Goal: Task Accomplishment & Management: Manage account settings

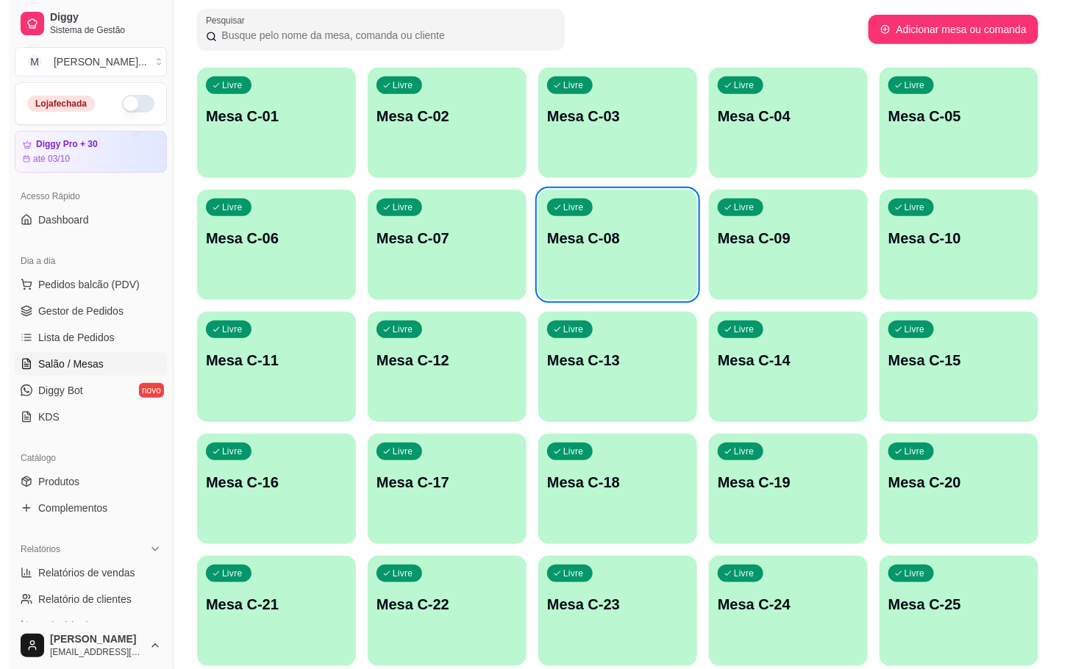
scroll to position [34, 0]
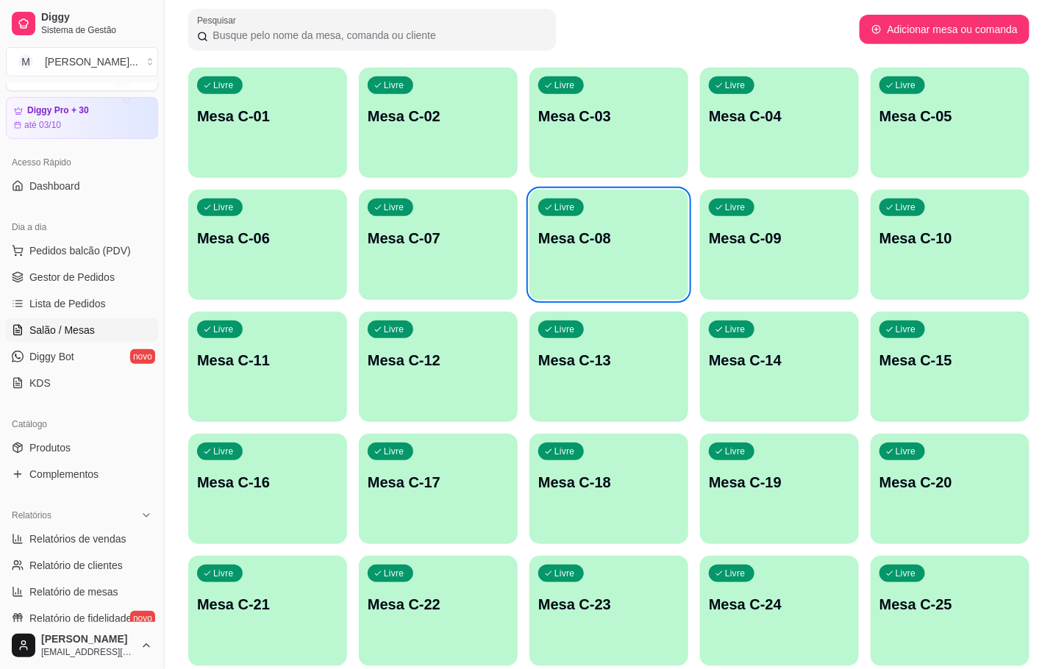
click at [812, 565] on div "Livre Mesa C-24" at bounding box center [779, 602] width 159 height 93
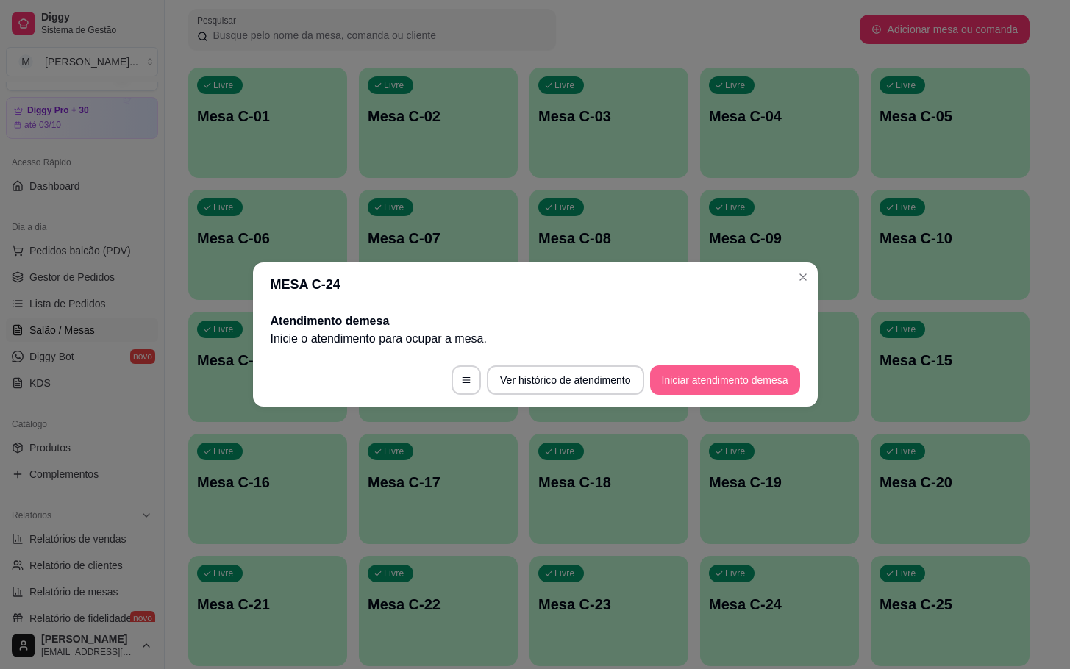
click at [697, 365] on button "Iniciar atendimento de mesa" at bounding box center [725, 379] width 150 height 29
click at [701, 376] on button "Iniciar atendimento de mesa" at bounding box center [725, 379] width 150 height 29
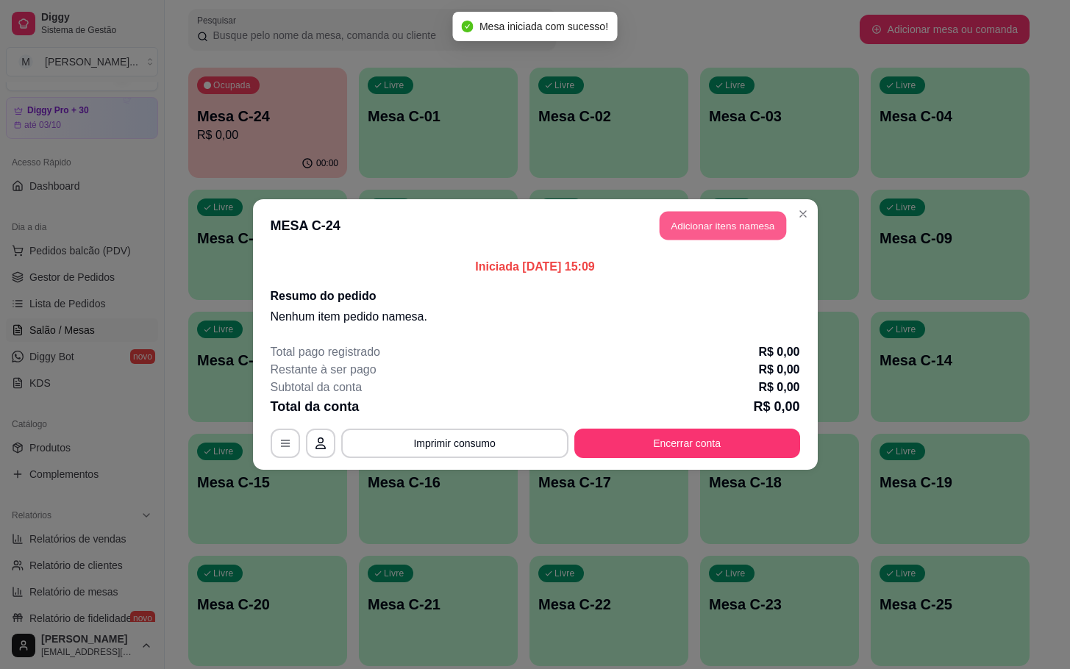
click at [726, 235] on button "Adicionar itens na mesa" at bounding box center [722, 226] width 126 height 29
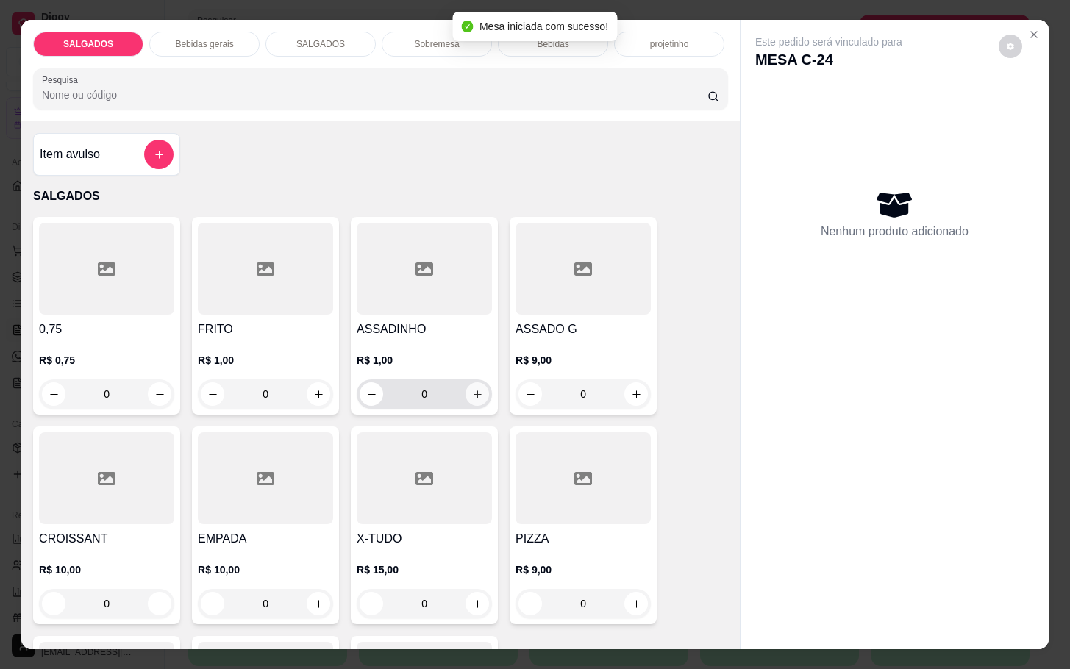
click at [472, 390] on icon "increase-product-quantity" at bounding box center [477, 394] width 11 height 11
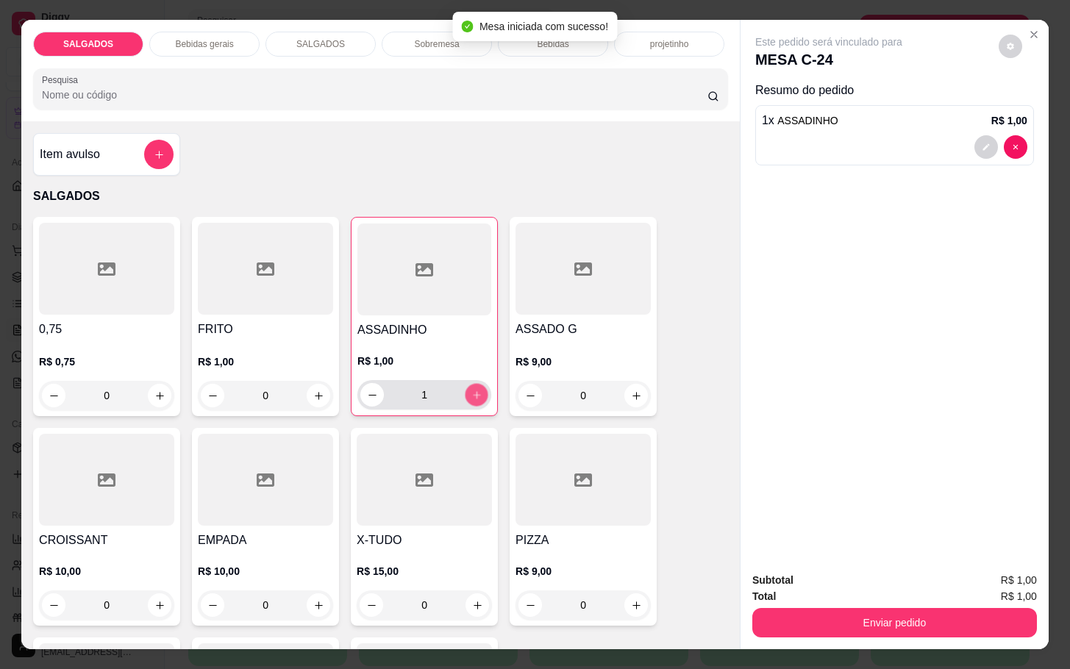
click at [471, 390] on icon "increase-product-quantity" at bounding box center [476, 395] width 11 height 11
type input "3"
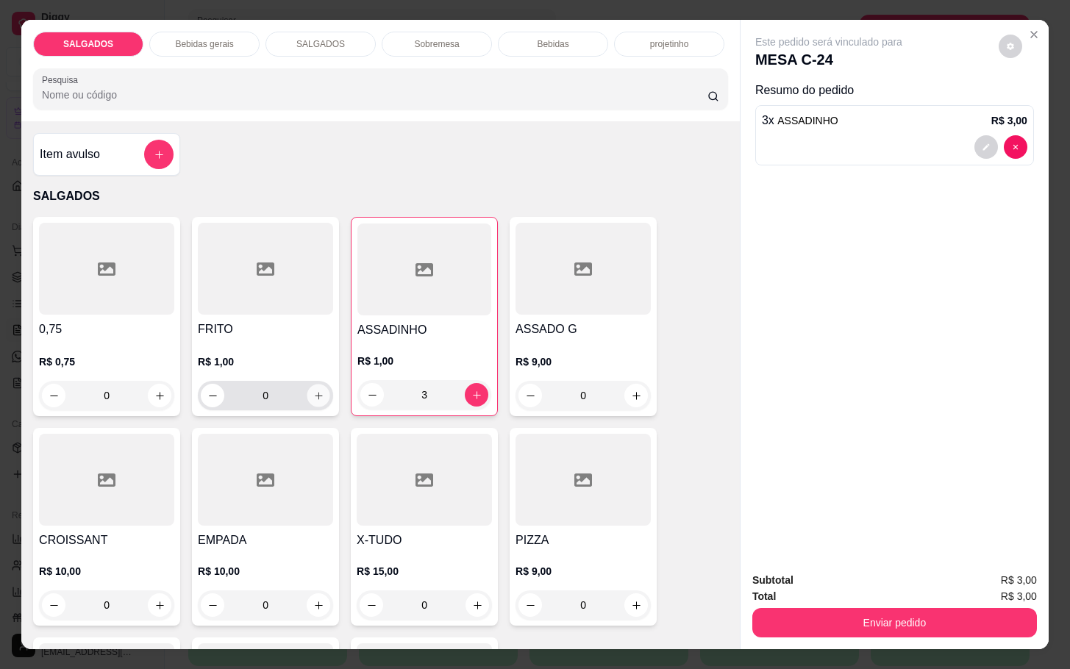
click at [318, 384] on button "increase-product-quantity" at bounding box center [318, 395] width 23 height 23
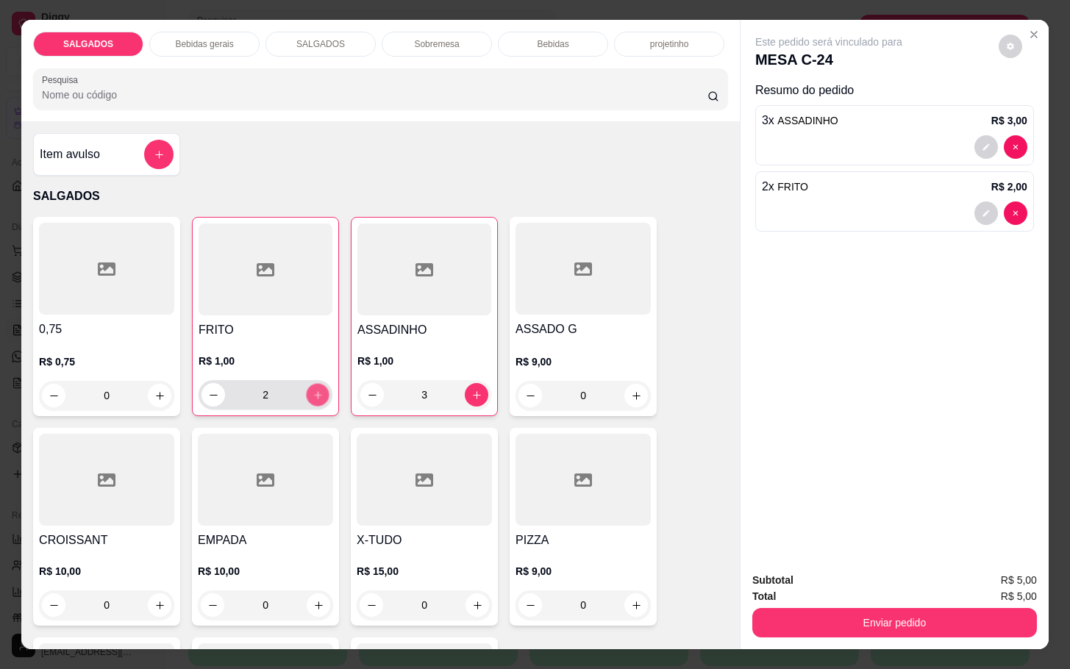
click at [318, 384] on button "increase-product-quantity" at bounding box center [318, 395] width 23 height 23
type input "4"
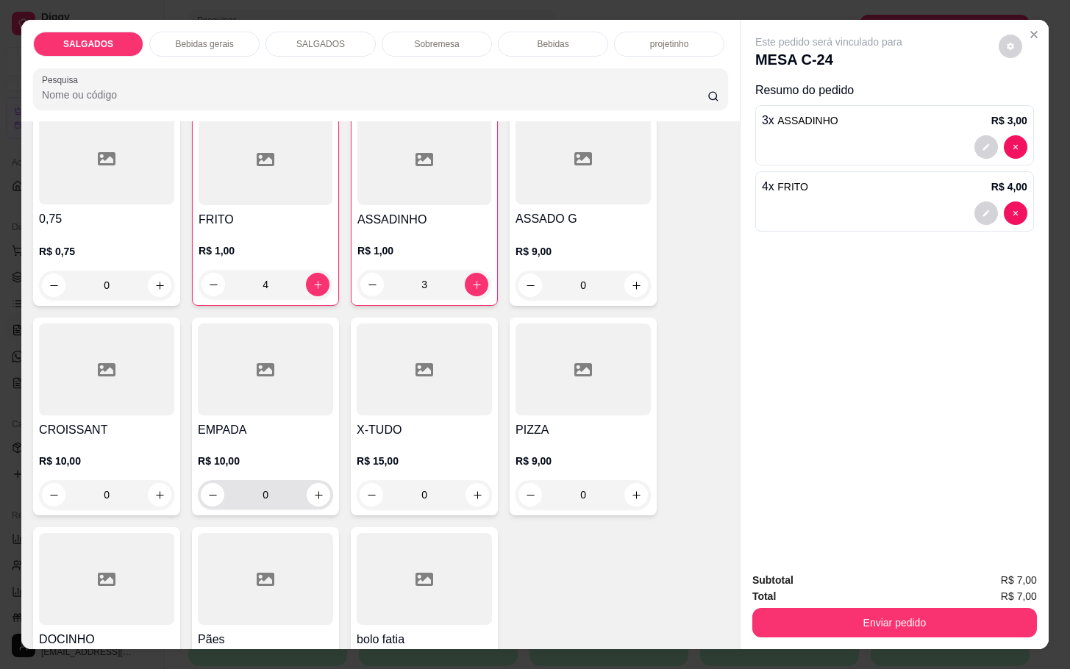
click at [322, 494] on div "0" at bounding box center [265, 494] width 135 height 29
click at [313, 490] on icon "increase-product-quantity" at bounding box center [318, 495] width 11 height 11
type input "1"
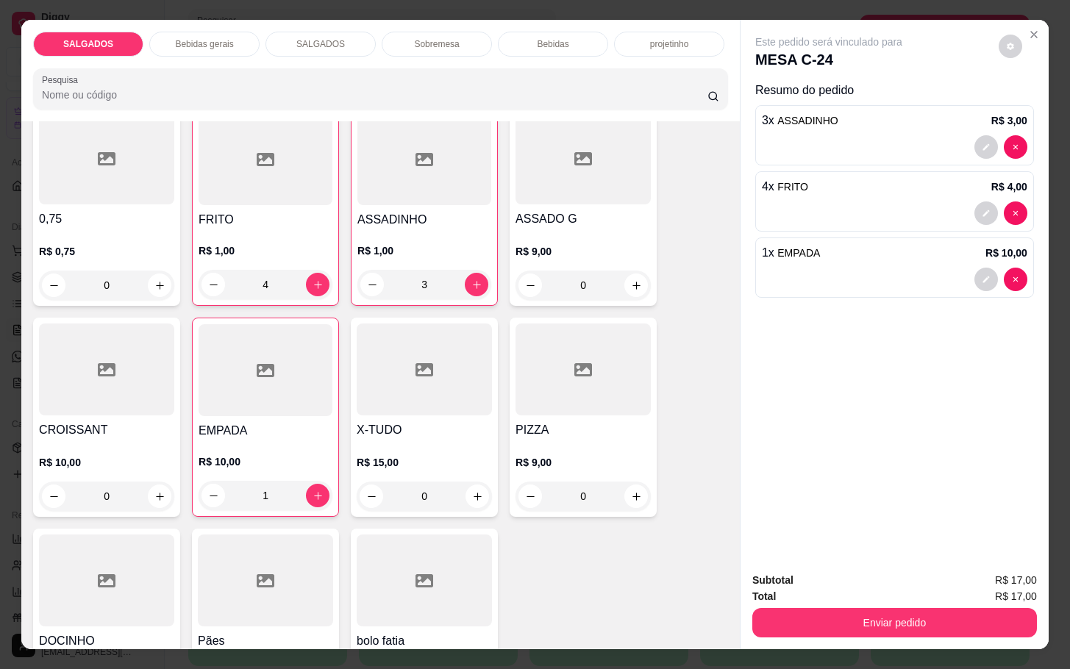
scroll to position [441, 0]
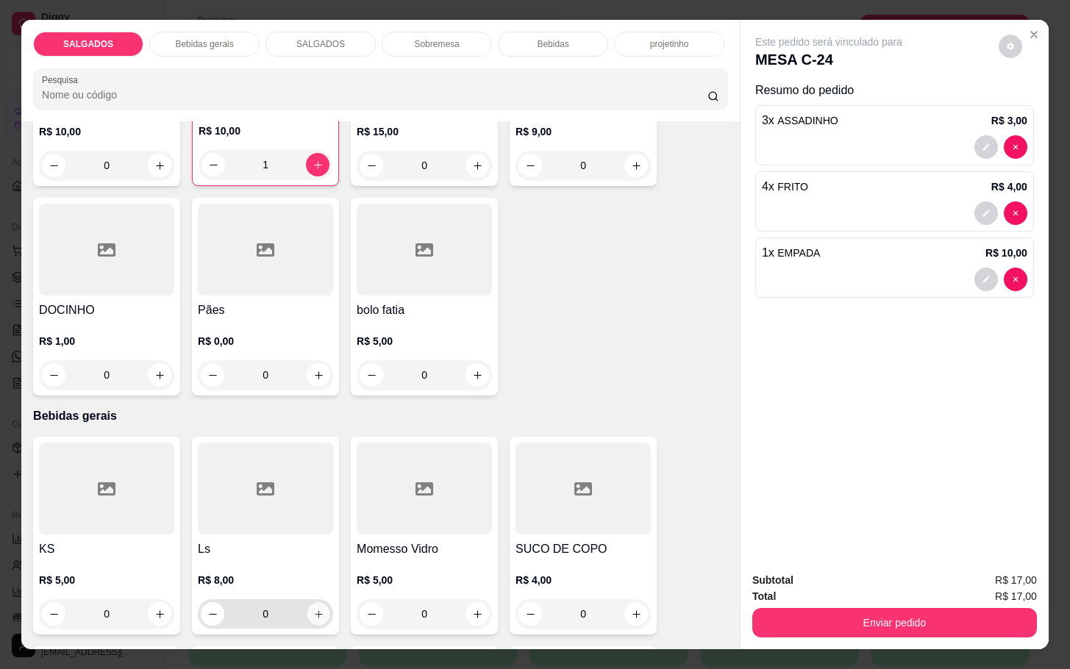
click at [314, 609] on icon "increase-product-quantity" at bounding box center [318, 614] width 11 height 11
type input "1"
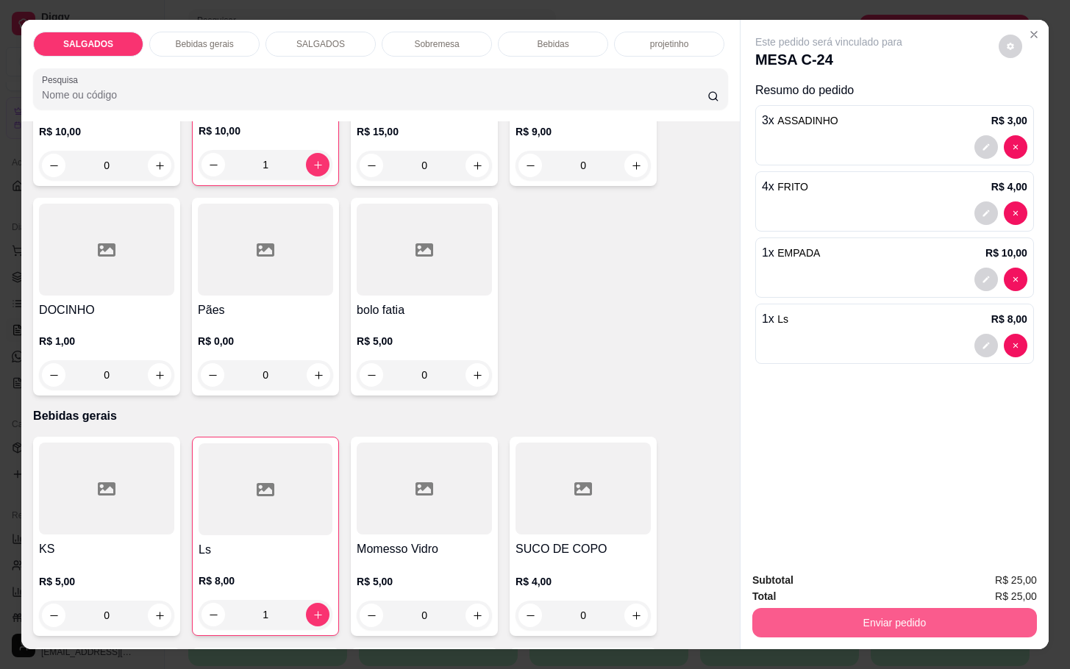
click at [836, 608] on button "Enviar pedido" at bounding box center [894, 622] width 285 height 29
click at [823, 576] on button "Não registrar e enviar pedido" at bounding box center [843, 579] width 153 height 28
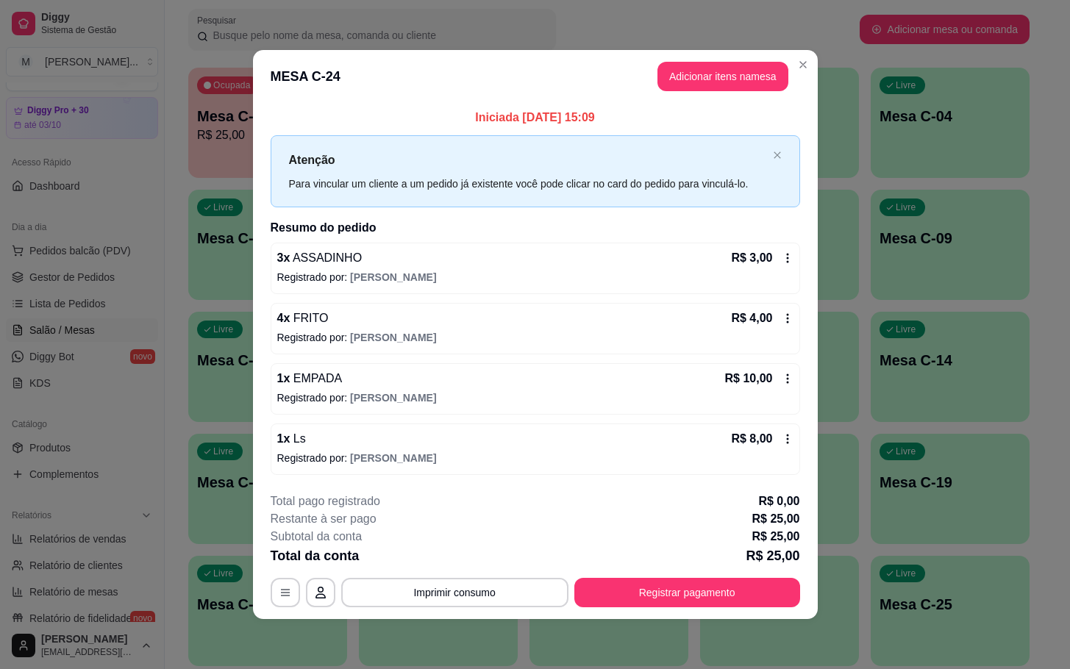
click at [629, 611] on footer "**********" at bounding box center [535, 550] width 565 height 138
click at [634, 594] on button "Registrar pagamento" at bounding box center [686, 592] width 219 height 29
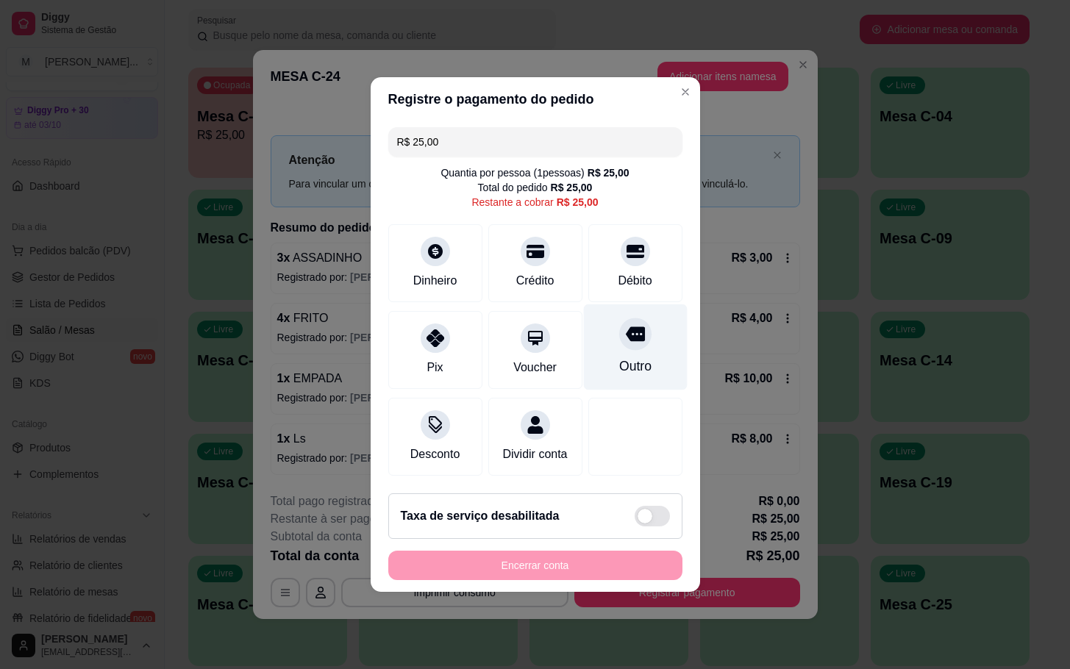
click at [629, 337] on div at bounding box center [635, 334] width 32 height 32
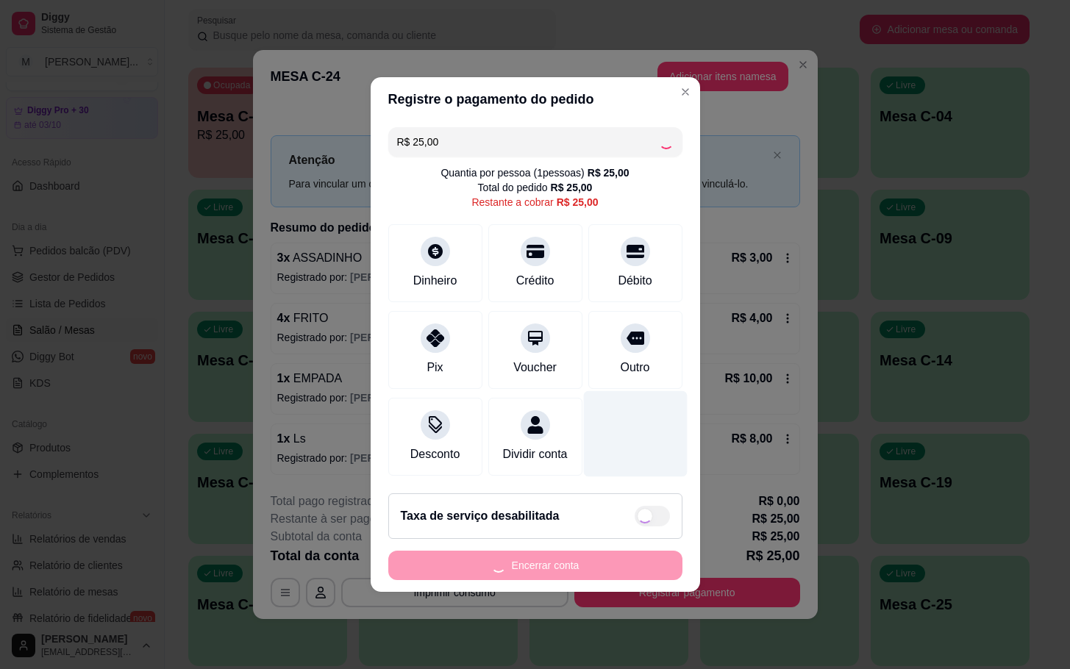
type input "R$ 0,00"
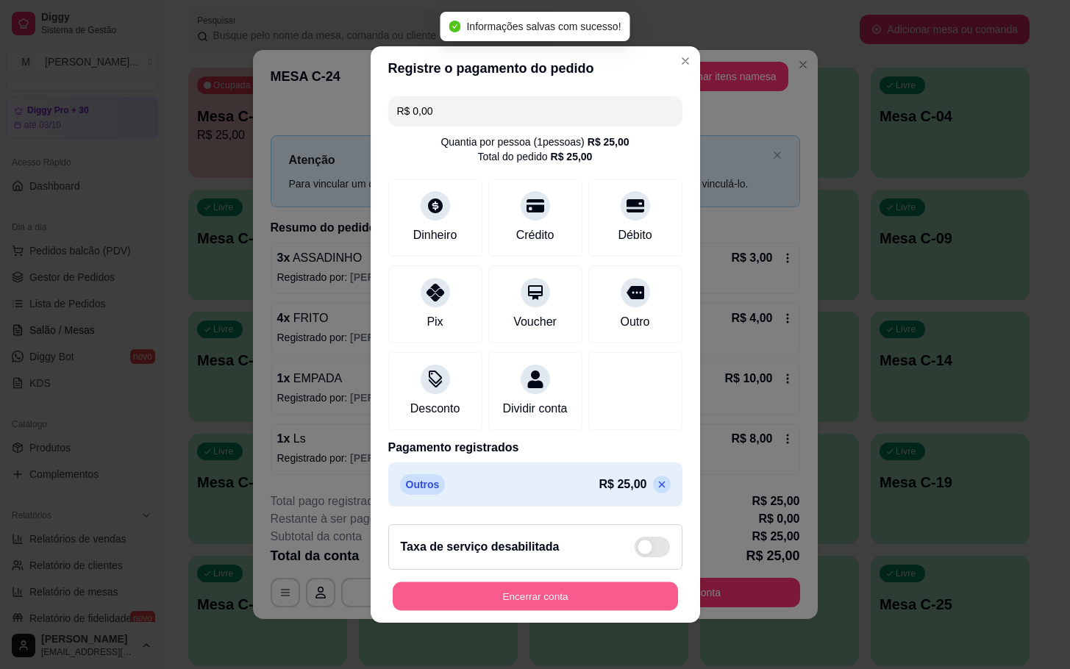
click at [629, 607] on button "Encerrar conta" at bounding box center [535, 596] width 285 height 29
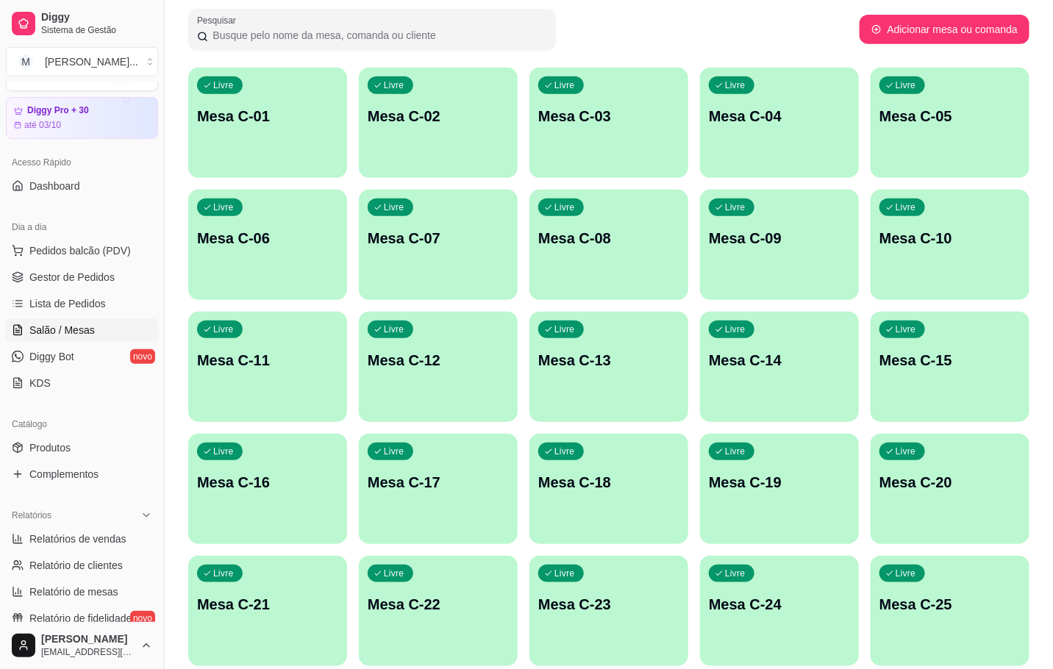
click at [774, 623] on div "Livre Mesa C-24" at bounding box center [779, 602] width 159 height 93
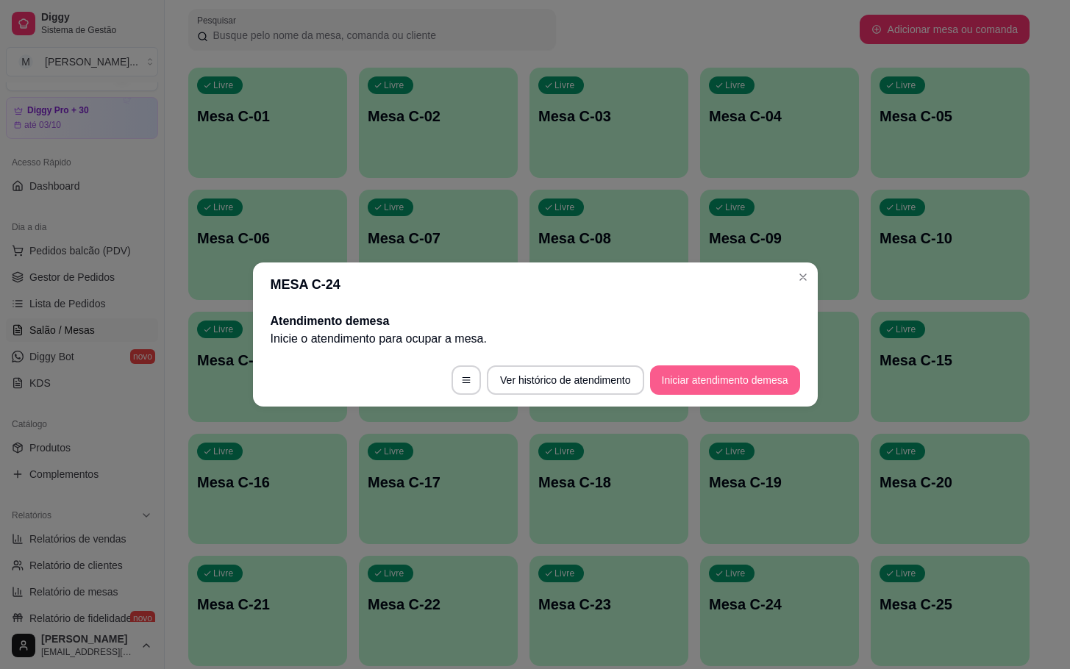
click at [704, 386] on button "Iniciar atendimento de mesa" at bounding box center [725, 379] width 150 height 29
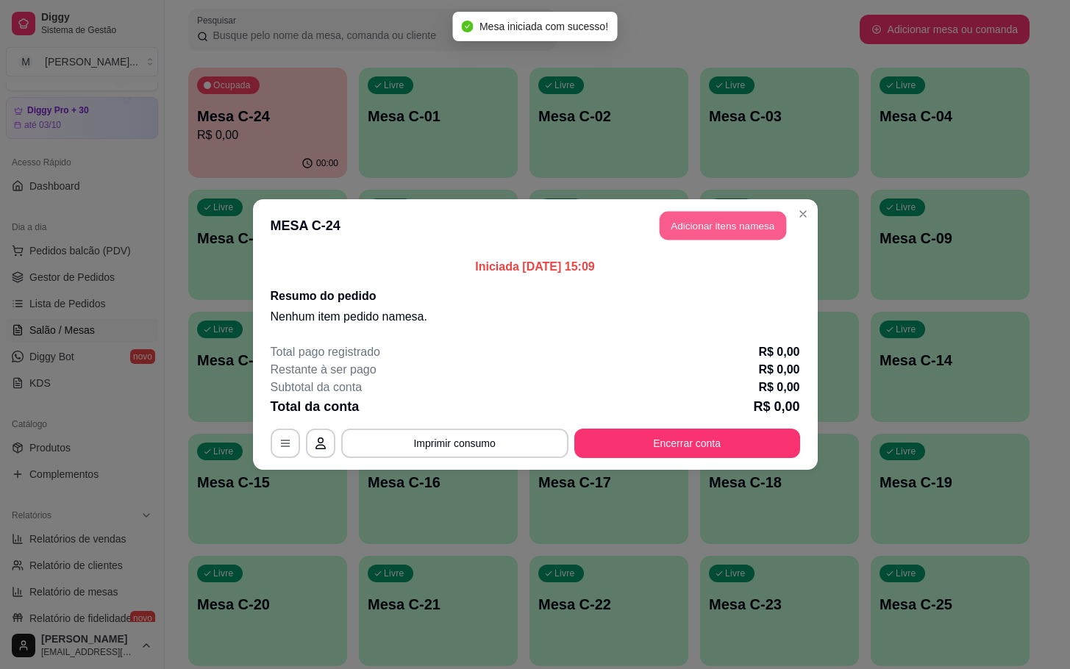
click at [752, 227] on button "Adicionar itens na mesa" at bounding box center [722, 226] width 126 height 29
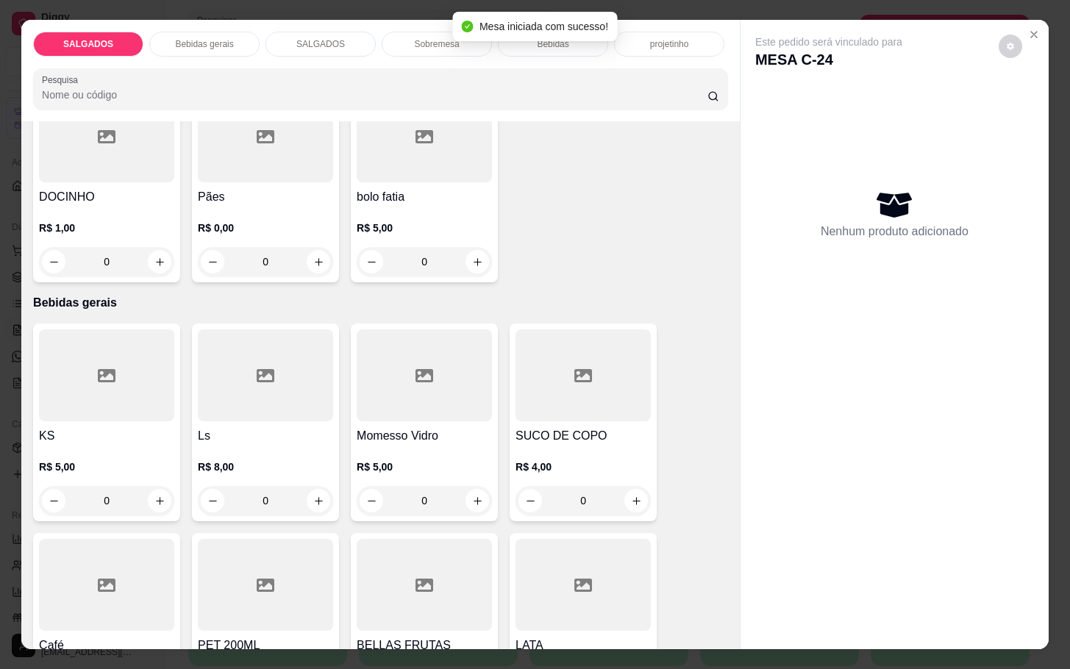
scroll to position [882, 0]
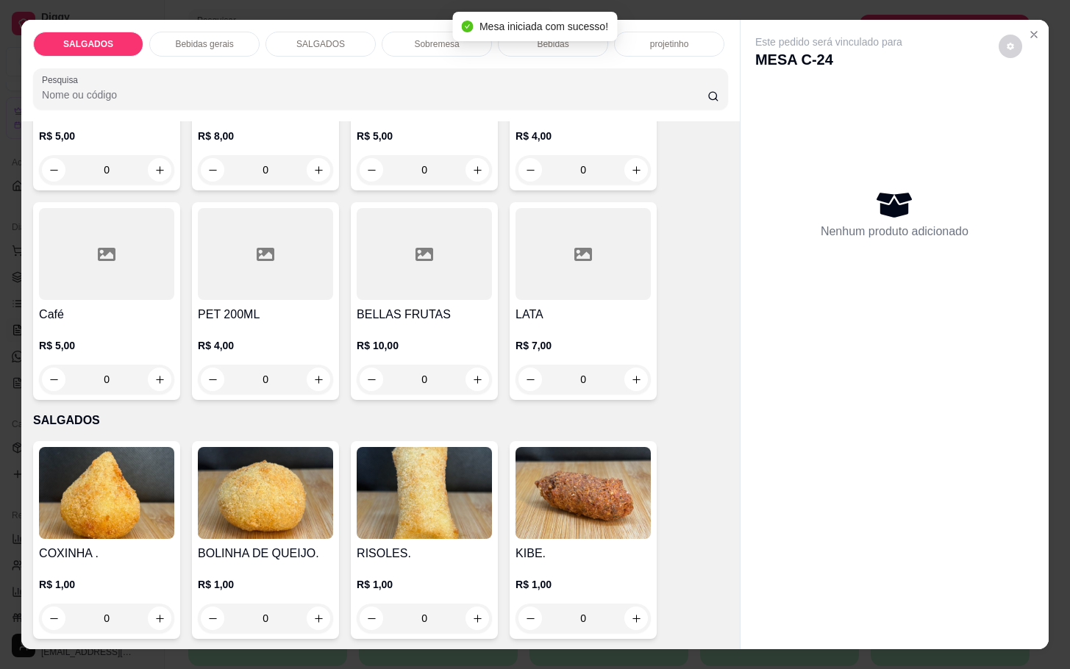
click at [62, 229] on div at bounding box center [106, 254] width 135 height 92
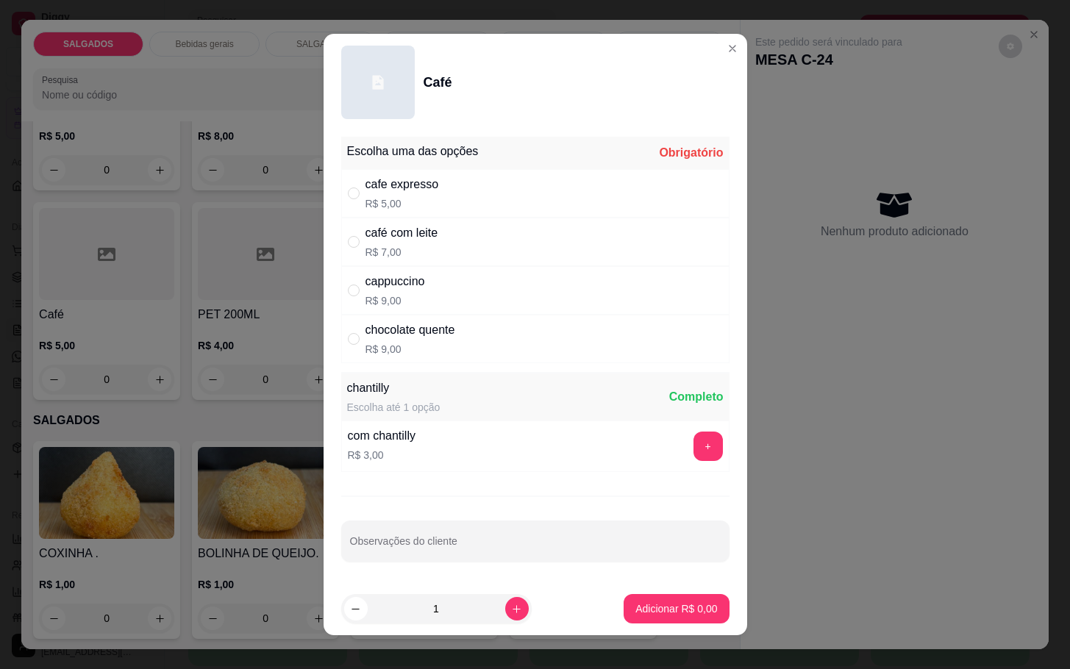
click at [371, 201] on p "R$ 5,00" at bounding box center [402, 203] width 74 height 15
radio input "true"
click at [511, 604] on icon "increase-product-quantity" at bounding box center [516, 609] width 11 height 11
type input "2"
click at [645, 611] on p "Adicionar R$ 10,00" at bounding box center [672, 608] width 87 height 15
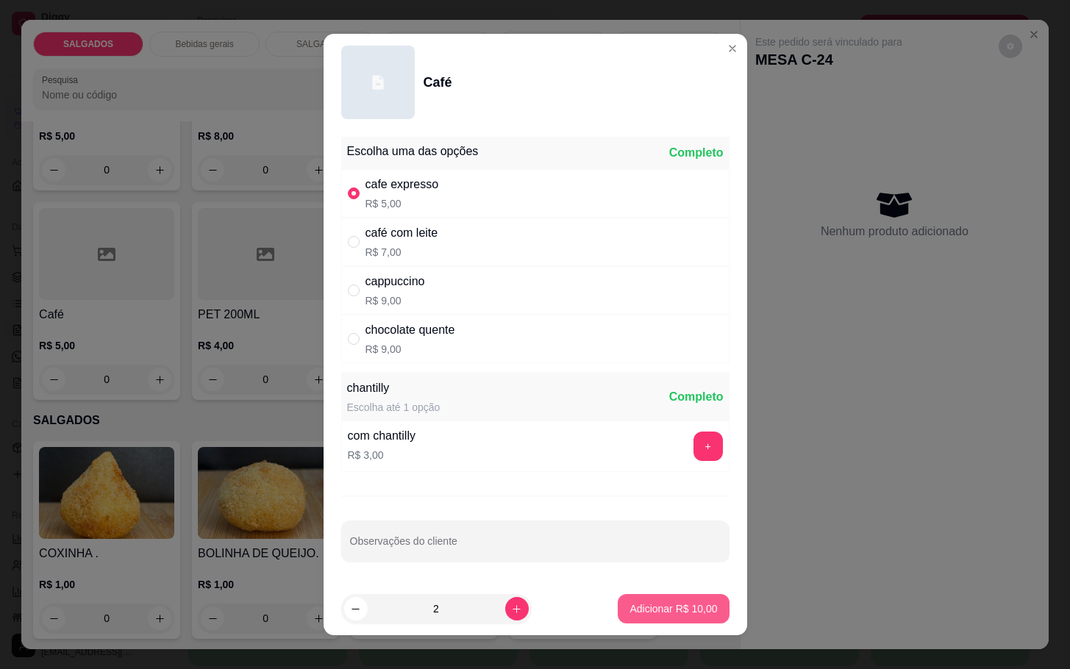
type input "2"
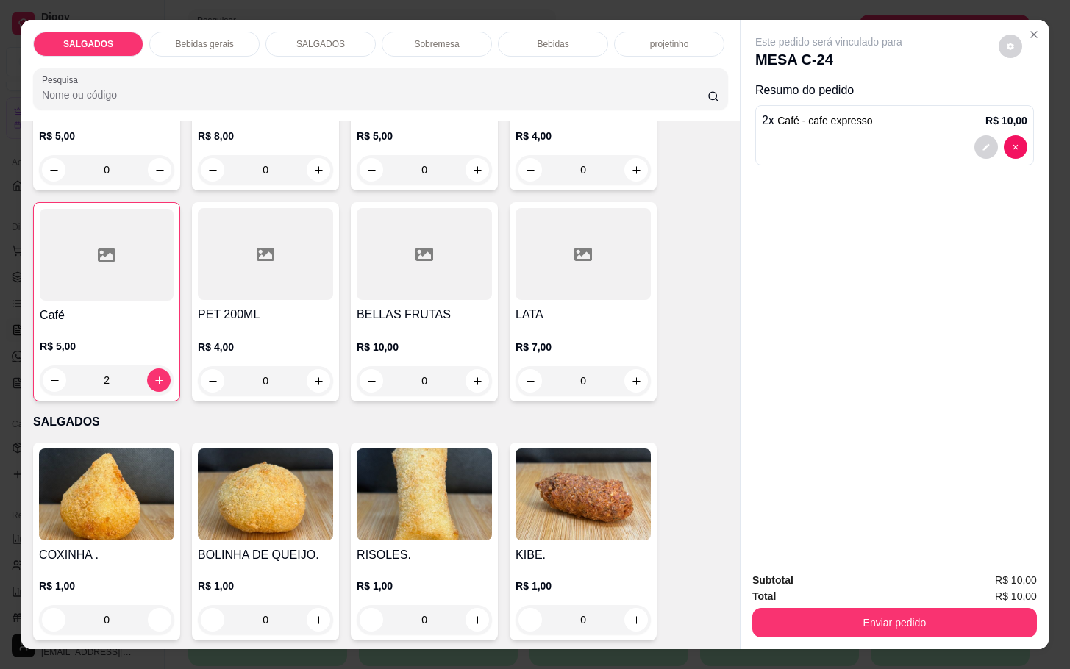
click at [104, 260] on div at bounding box center [107, 255] width 134 height 92
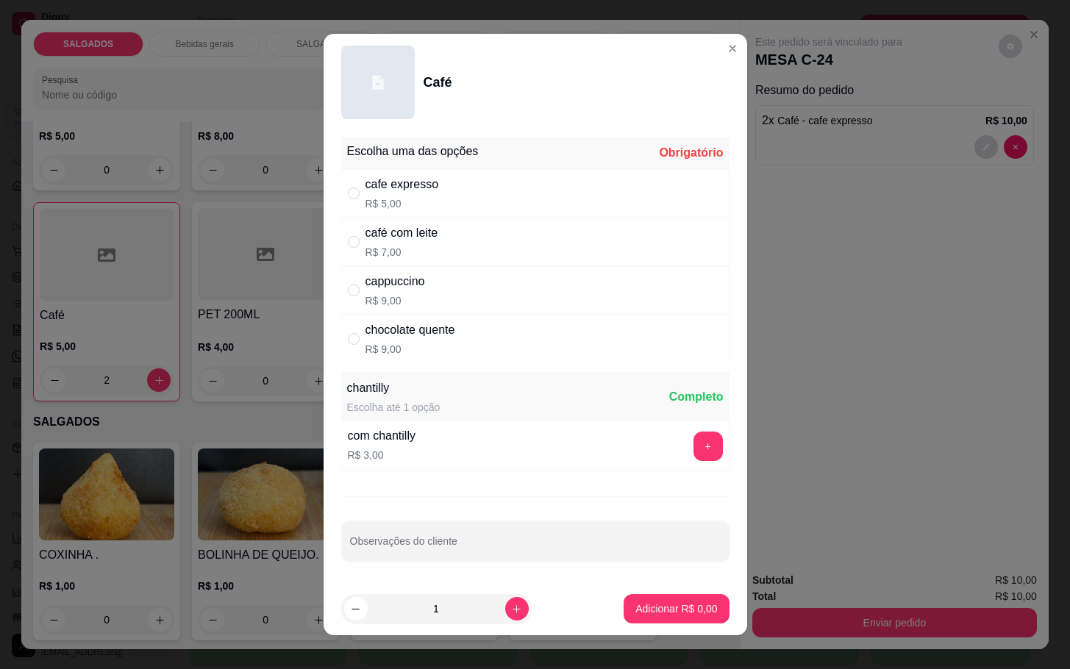
click at [430, 246] on p "R$ 7,00" at bounding box center [401, 252] width 73 height 15
radio input "true"
click at [651, 623] on button "Adicionar R$ 7,00" at bounding box center [675, 608] width 105 height 29
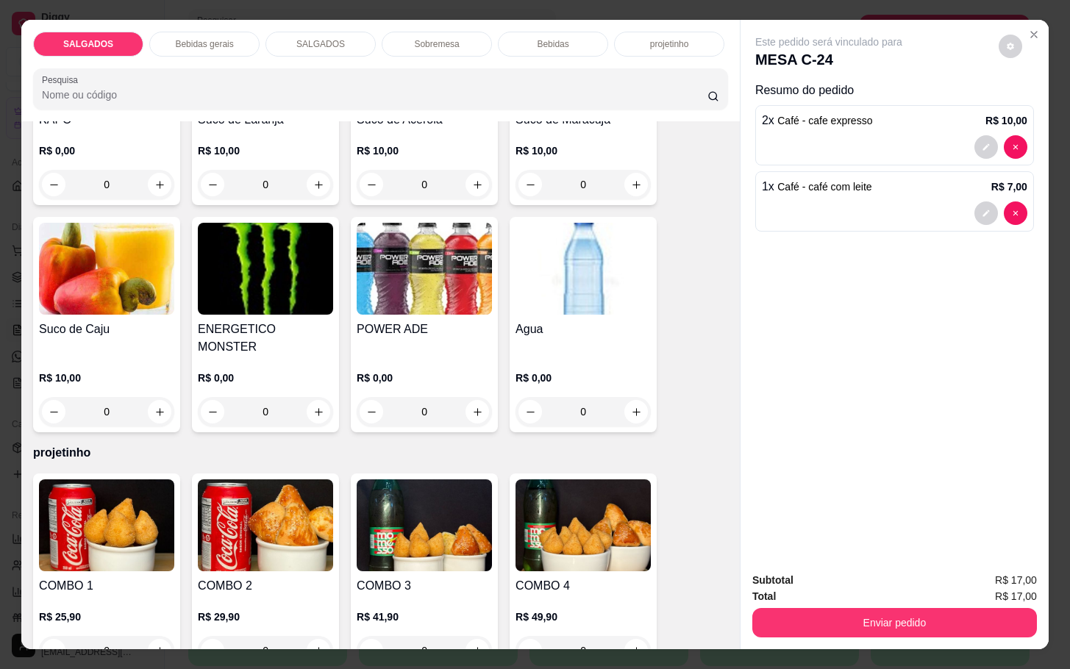
scroll to position [3198, 0]
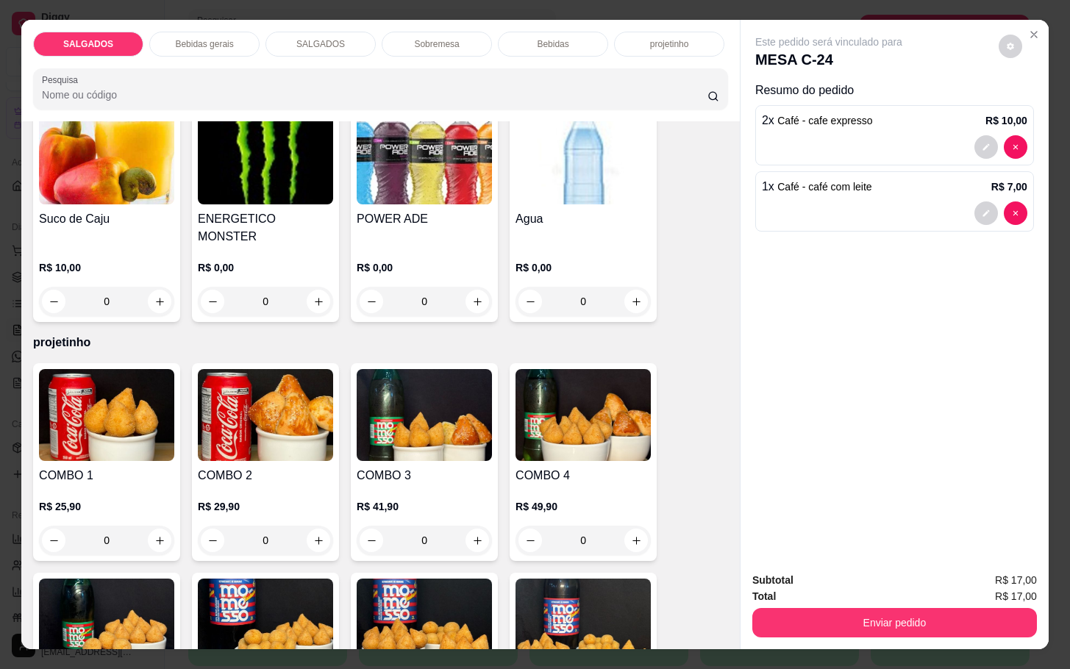
click at [532, 172] on img at bounding box center [582, 158] width 135 height 92
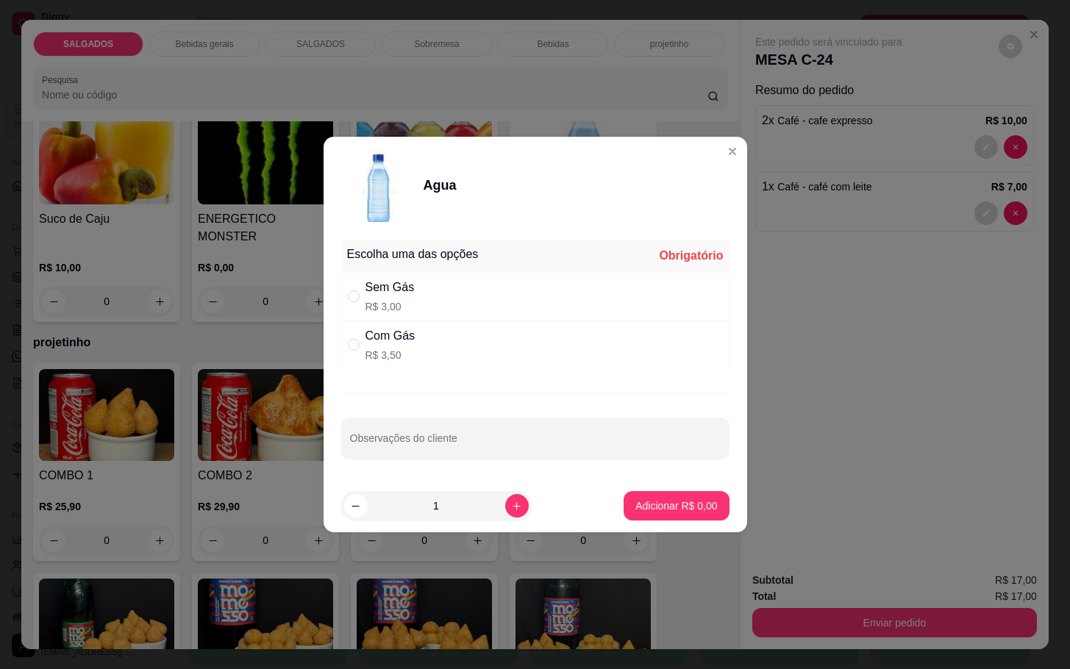
click at [417, 355] on div "Com Gás R$ 3,50" at bounding box center [535, 345] width 388 height 49
radio input "true"
click at [665, 501] on p "Adicionar R$ 3,50" at bounding box center [676, 505] width 82 height 15
type input "1"
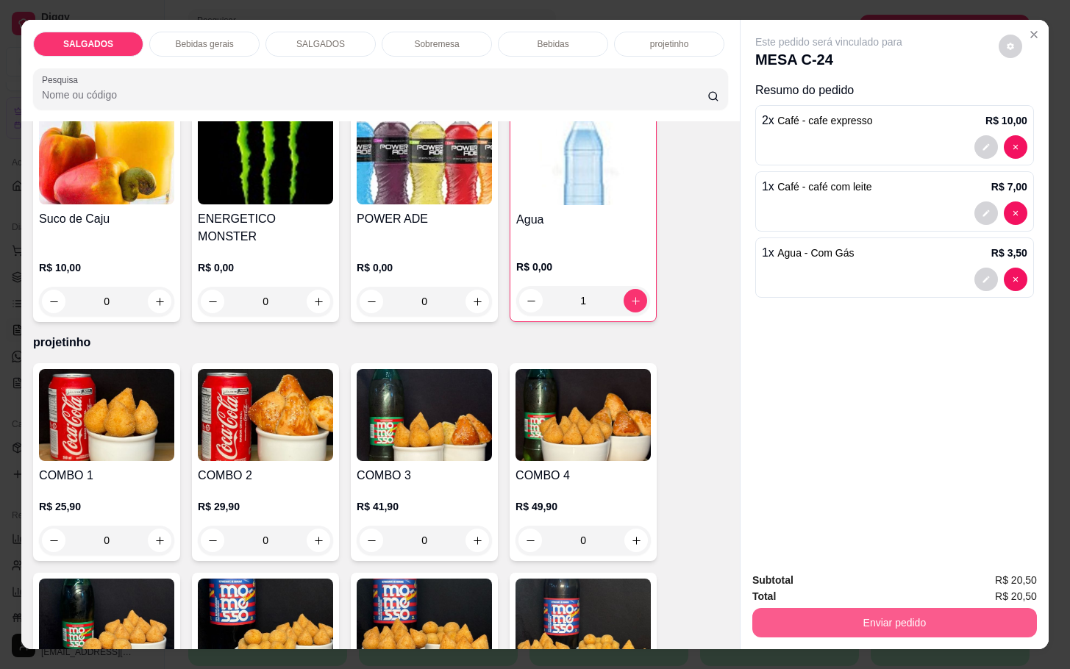
click at [860, 611] on button "Enviar pedido" at bounding box center [894, 622] width 285 height 29
click at [854, 561] on div "Deseja registrar o cliente que fez esse pedido? Essa é uma forma de identificar…" at bounding box center [885, 560] width 251 height 63
click at [854, 569] on button "Não registrar e enviar pedido" at bounding box center [843, 578] width 149 height 27
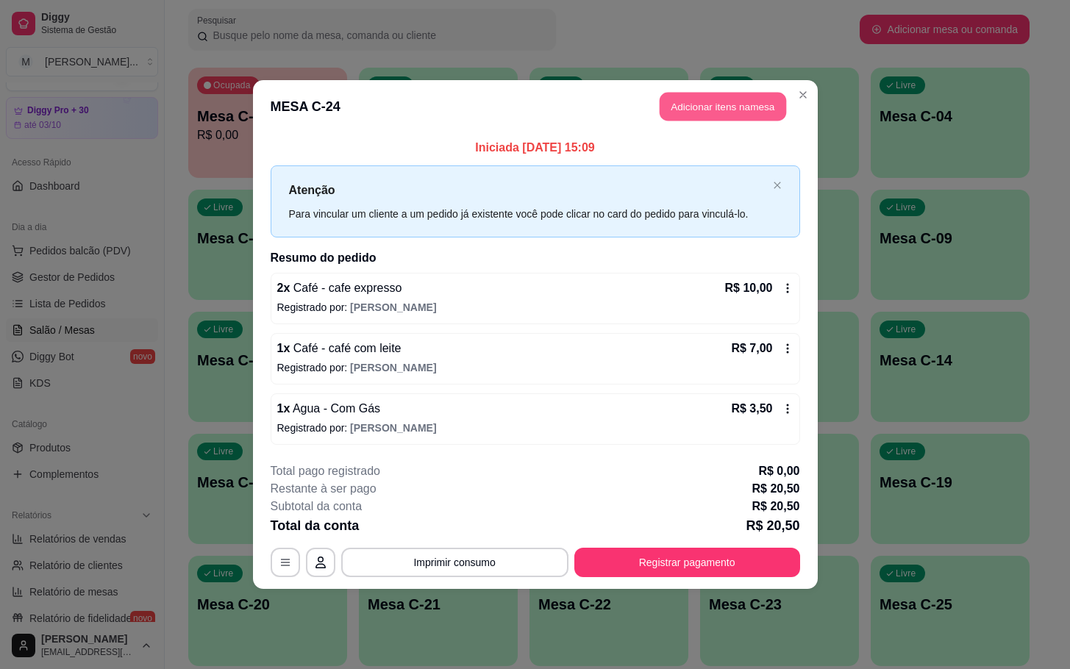
click at [737, 93] on button "Adicionar itens na mesa" at bounding box center [722, 107] width 126 height 29
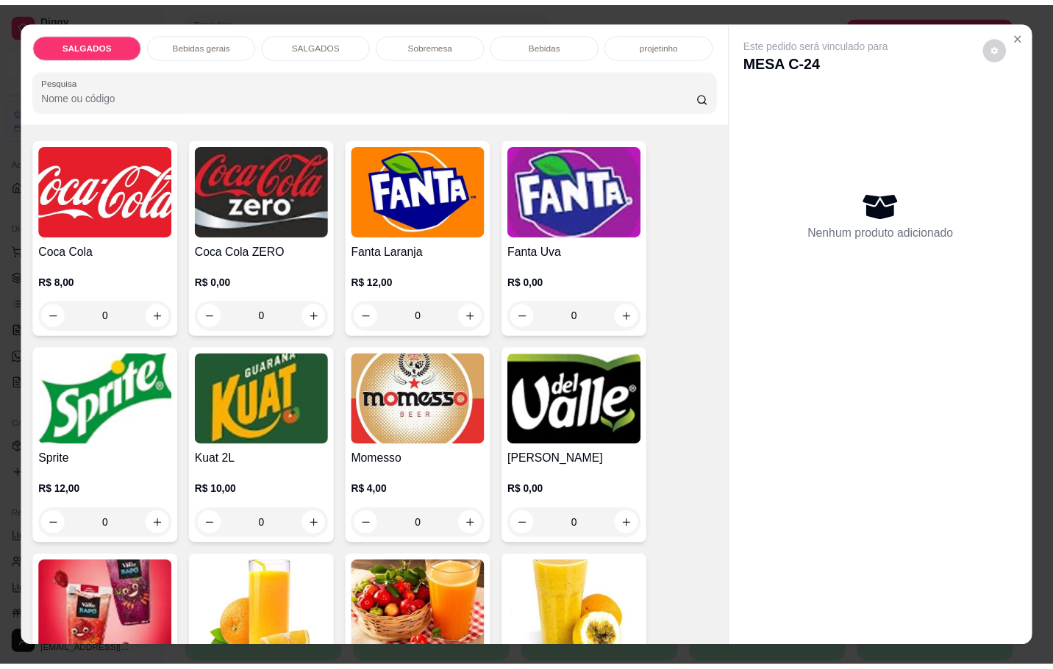
scroll to position [2867, 0]
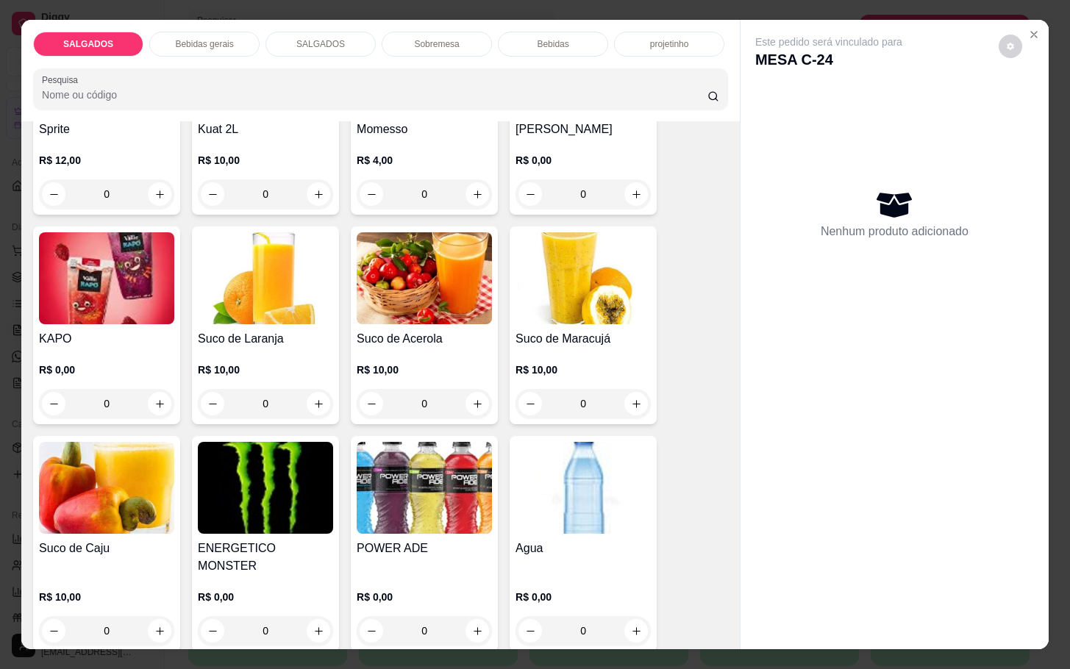
click at [562, 527] on div "Agua R$ 0,00 0" at bounding box center [582, 543] width 147 height 215
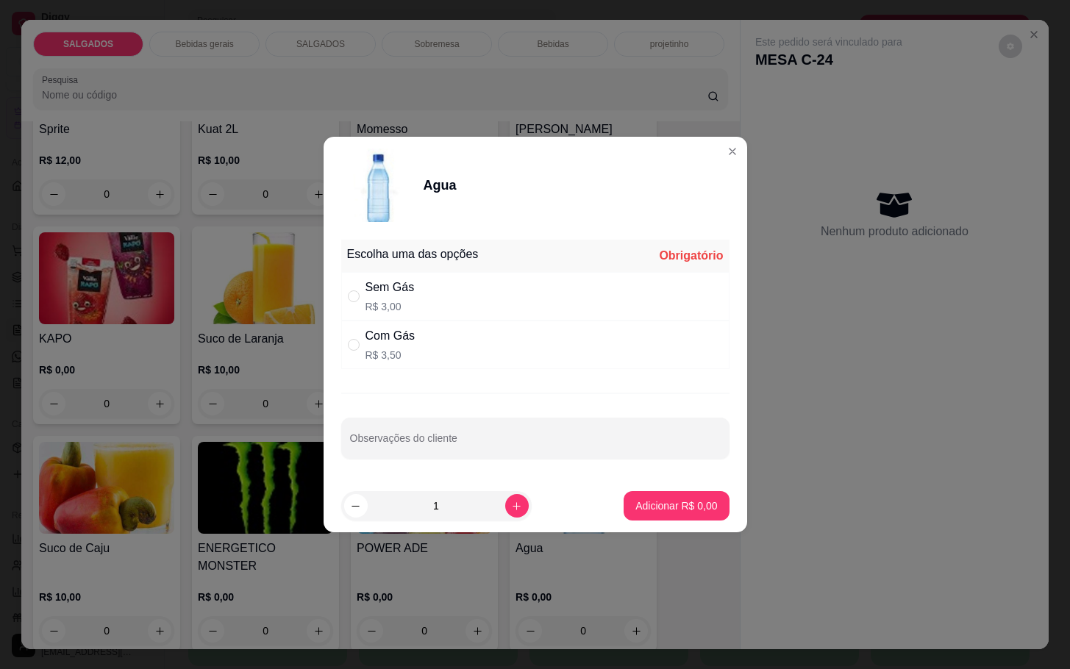
click at [441, 311] on div "Sem Gás R$ 3,00" at bounding box center [535, 296] width 388 height 49
radio input "true"
click at [635, 497] on button "Adicionar R$ 3,00" at bounding box center [676, 506] width 102 height 29
type input "1"
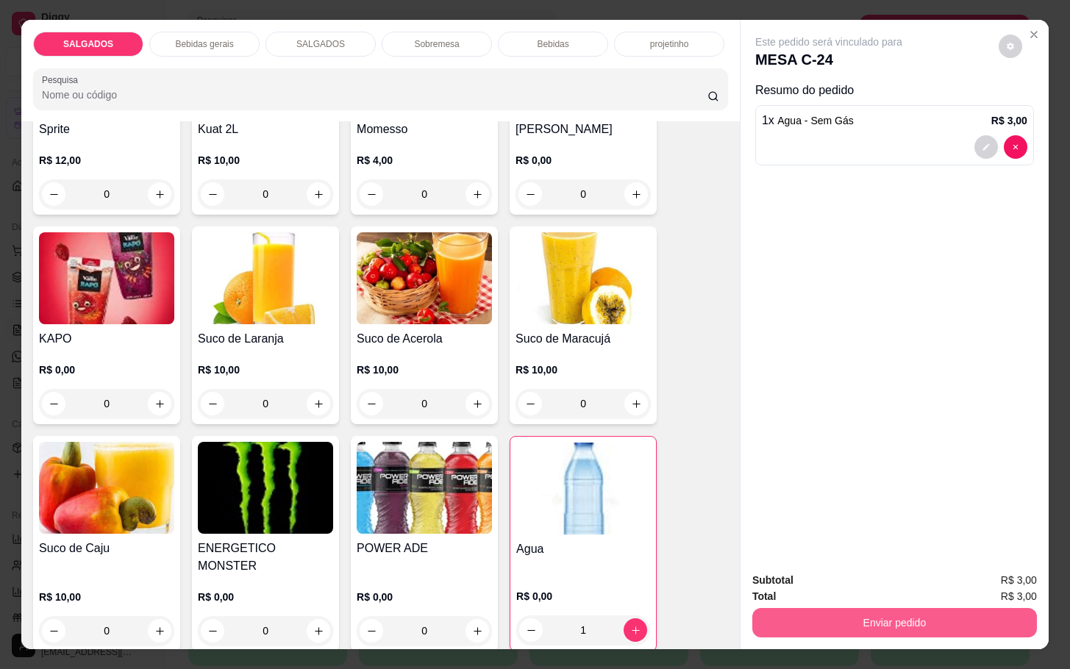
click at [812, 608] on button "Enviar pedido" at bounding box center [894, 622] width 285 height 29
click at [843, 616] on button "Enviar pedido" at bounding box center [894, 622] width 285 height 29
click at [845, 590] on button "Não registrar e enviar pedido" at bounding box center [843, 579] width 153 height 28
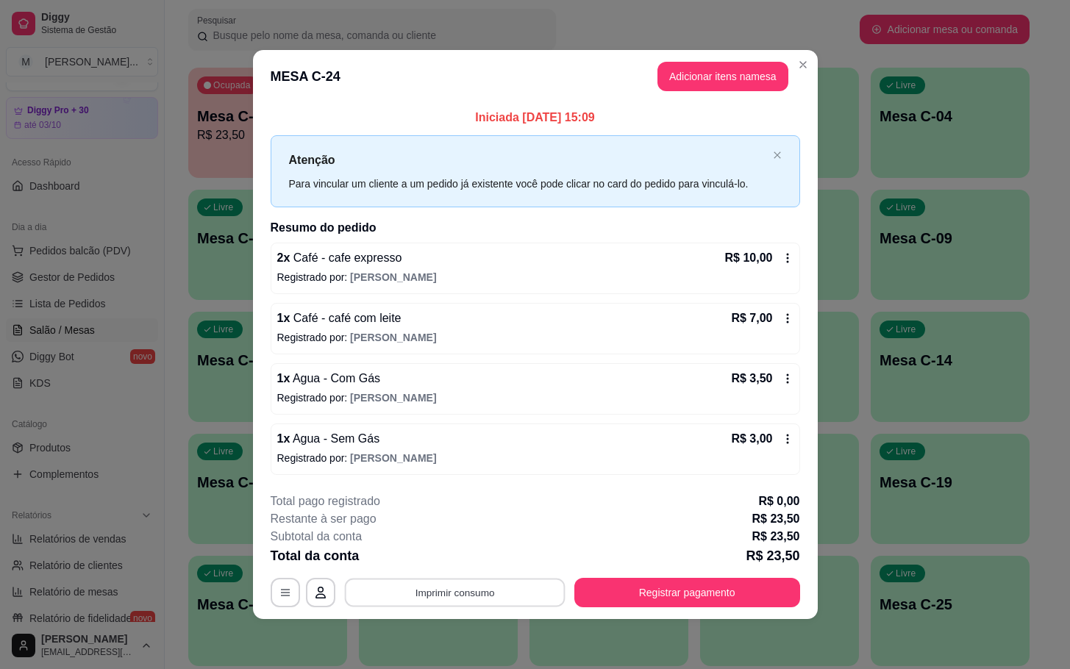
click at [455, 598] on button "Imprimir consumo" at bounding box center [454, 592] width 221 height 29
click at [476, 562] on button "IMPRESSORA" at bounding box center [458, 559] width 103 height 23
click at [623, 594] on button "Registrar pagamento" at bounding box center [687, 592] width 226 height 29
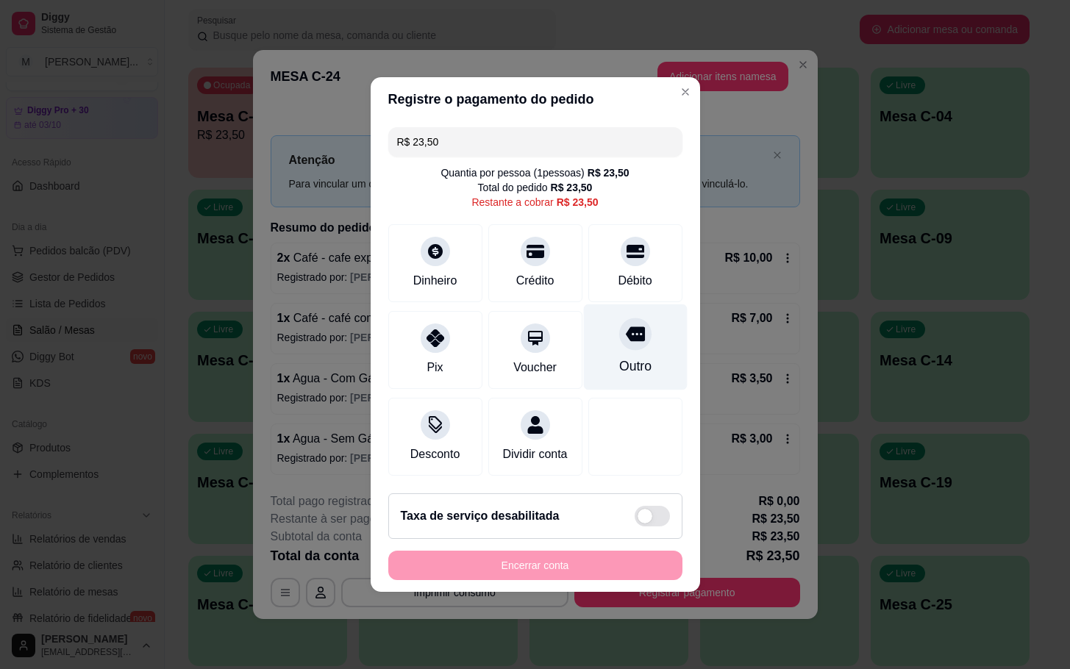
click at [620, 358] on div "Outro" at bounding box center [634, 366] width 32 height 19
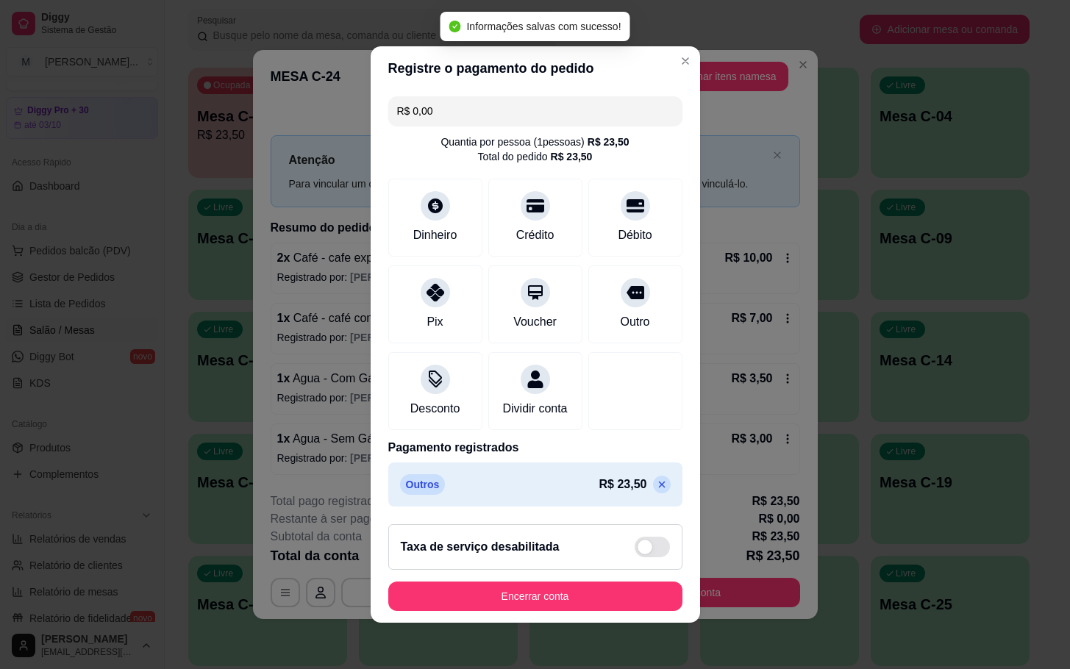
type input "R$ 0,00"
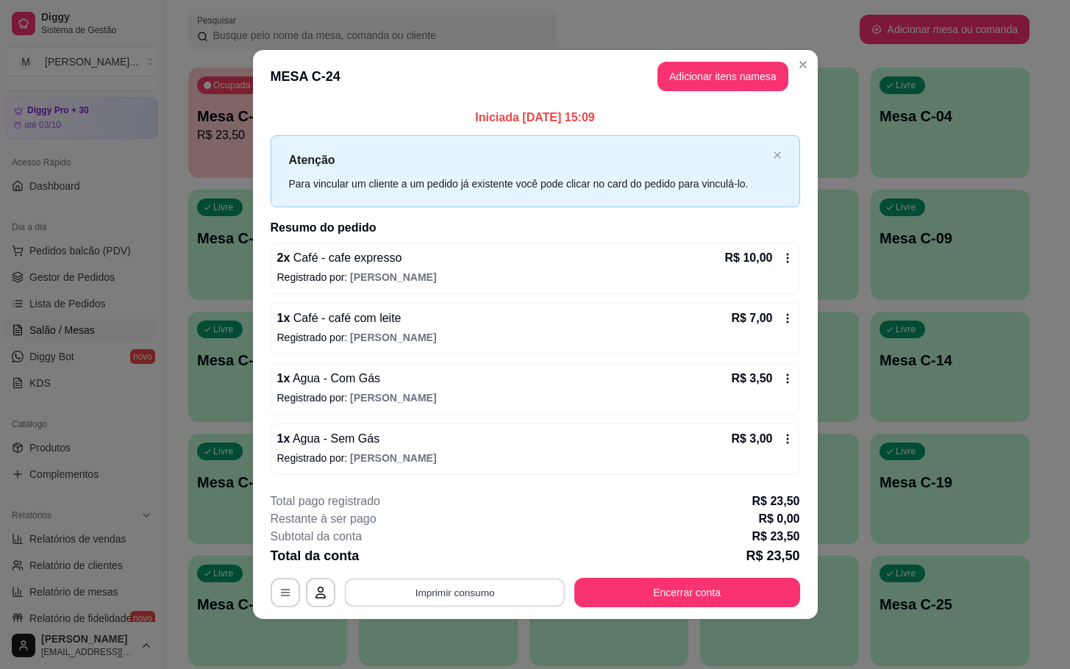
click at [375, 604] on button "Imprimir consumo" at bounding box center [454, 592] width 221 height 29
click at [457, 549] on button "IMPRESSORA" at bounding box center [459, 560] width 107 height 24
click at [656, 598] on button "Encerrar conta" at bounding box center [687, 592] width 226 height 29
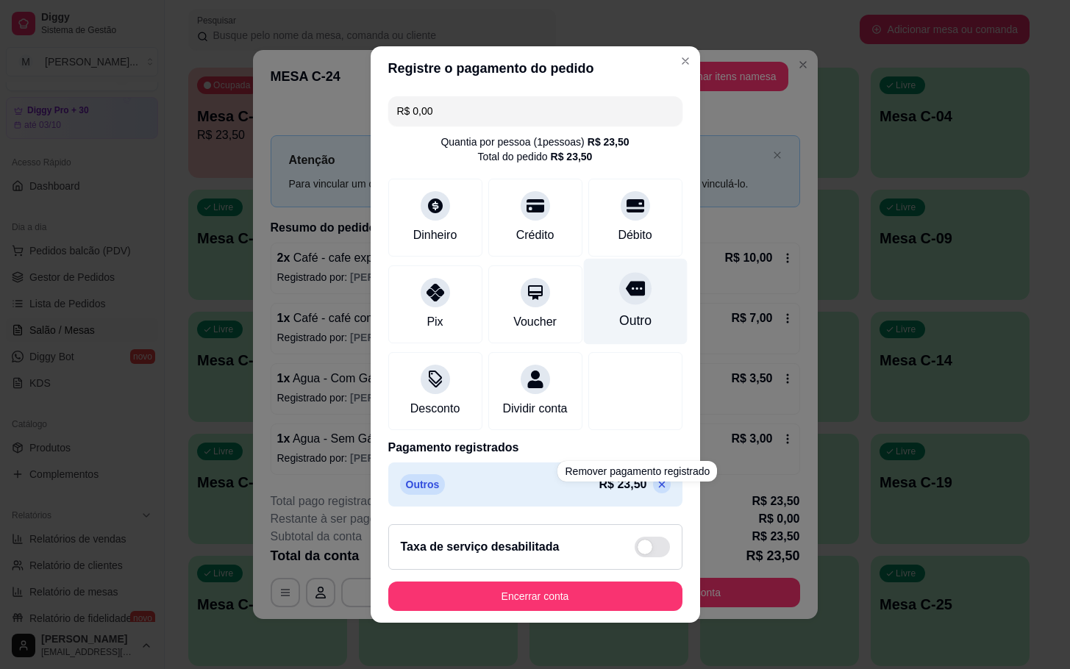
click at [618, 312] on div "Outro" at bounding box center [634, 320] width 32 height 19
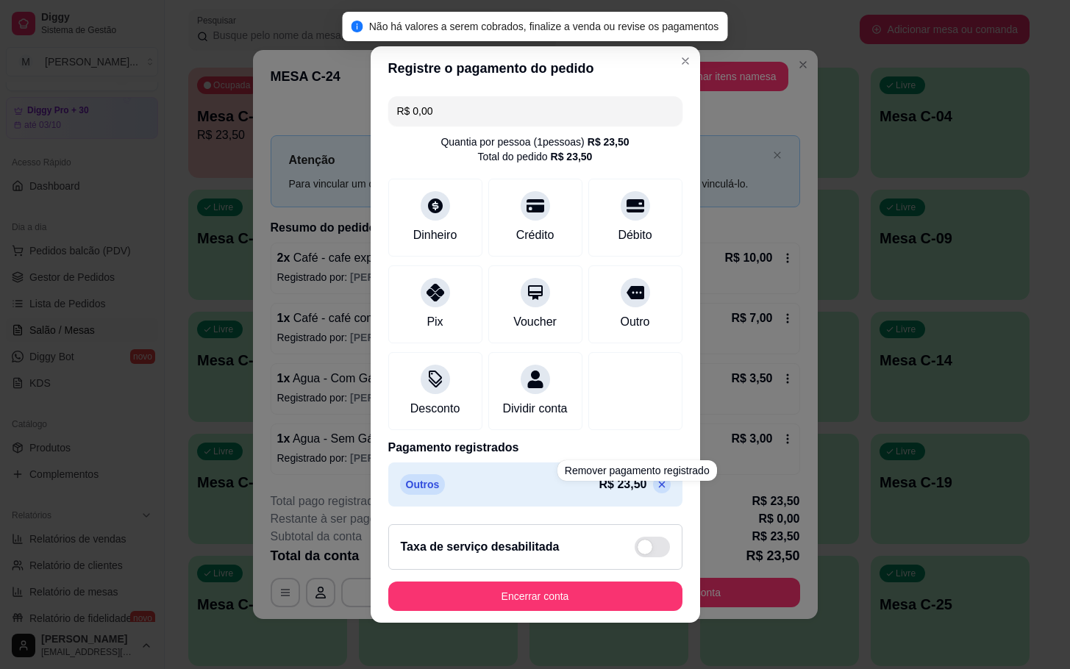
click at [530, 623] on footer "Taxa de serviço desabilitada Encerrar conta" at bounding box center [535, 567] width 329 height 110
click at [529, 623] on footer "Taxa de serviço desabilitada Encerrar conta" at bounding box center [535, 567] width 329 height 110
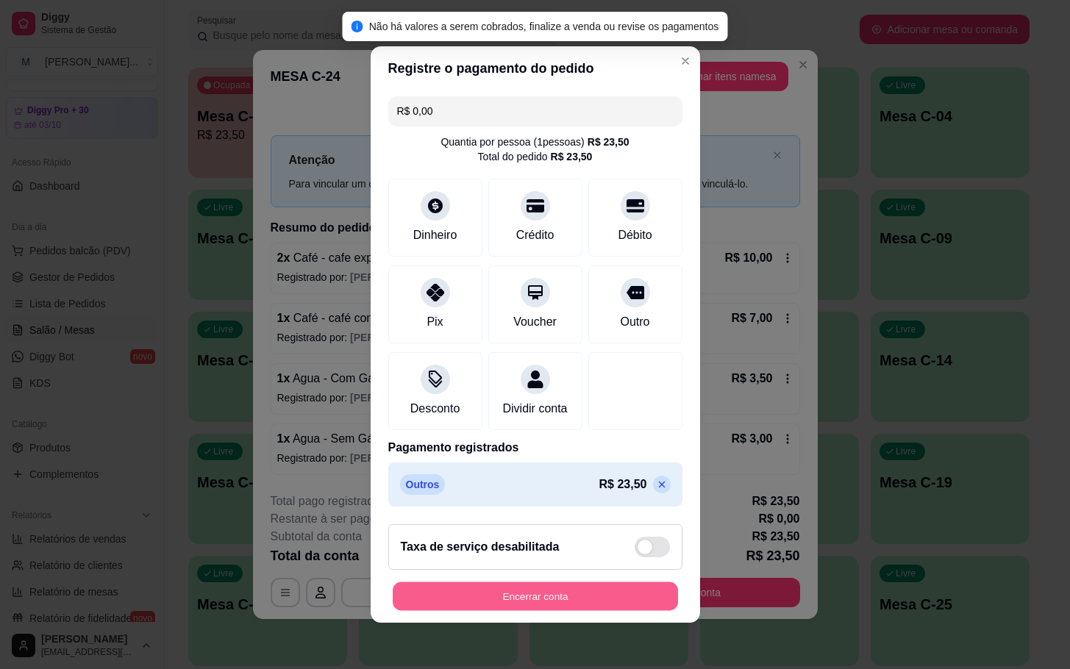
click at [529, 611] on button "Encerrar conta" at bounding box center [535, 596] width 285 height 29
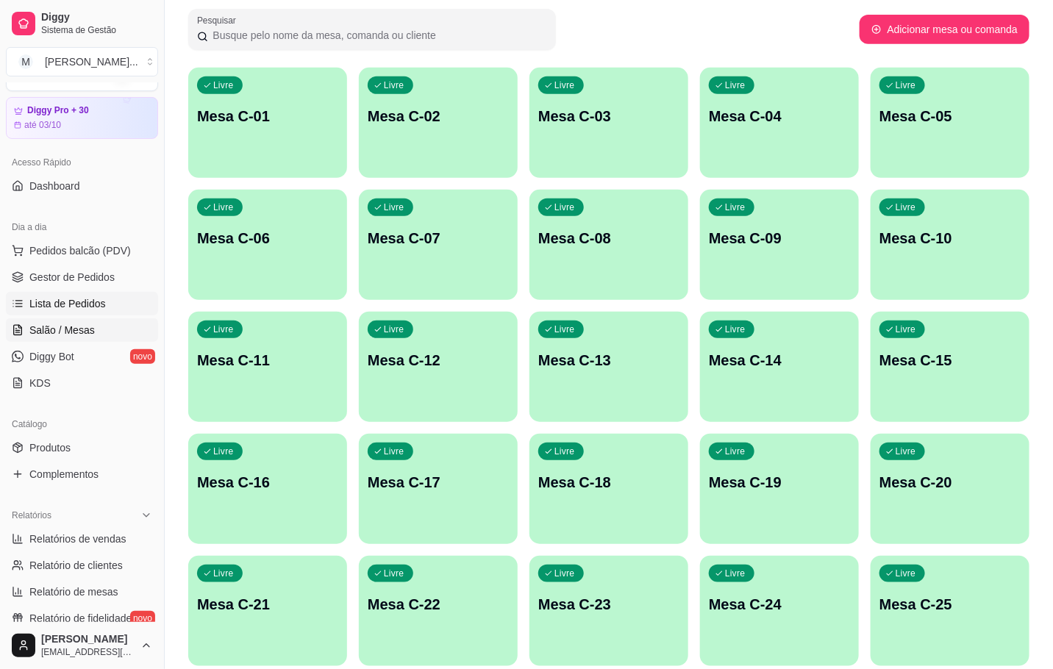
click at [95, 315] on link "Lista de Pedidos" at bounding box center [82, 304] width 152 height 24
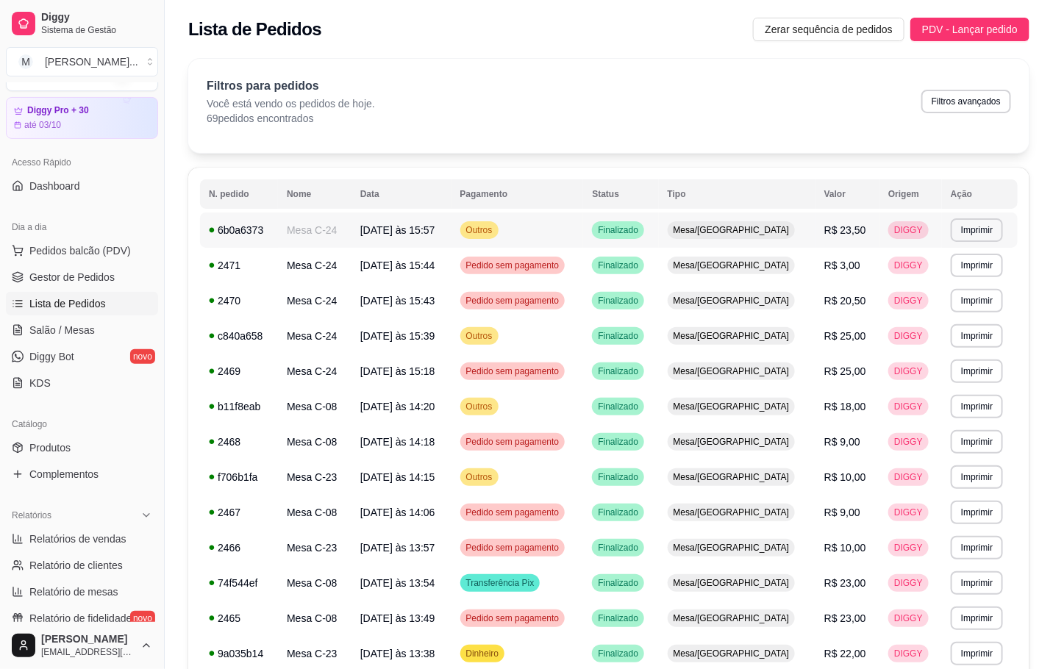
click at [584, 225] on td "Outros" at bounding box center [517, 229] width 132 height 35
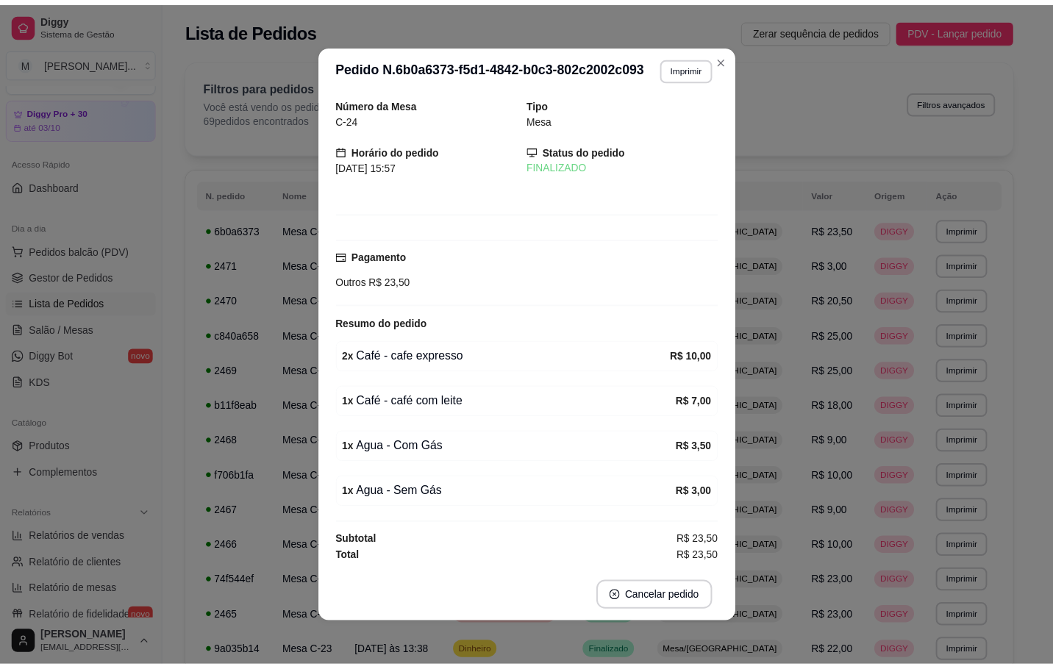
scroll to position [3, 0]
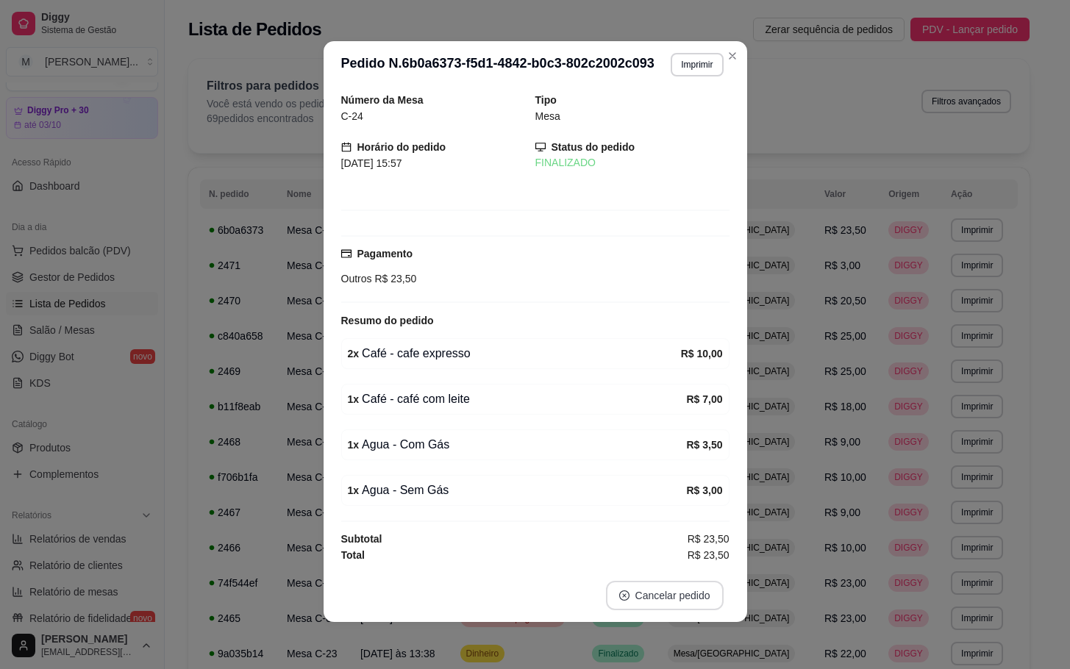
click at [686, 596] on button "Cancelar pedido" at bounding box center [665, 595] width 118 height 29
click at [682, 549] on button "Sim" at bounding box center [697, 558] width 59 height 29
